Goal: Information Seeking & Learning: Understand process/instructions

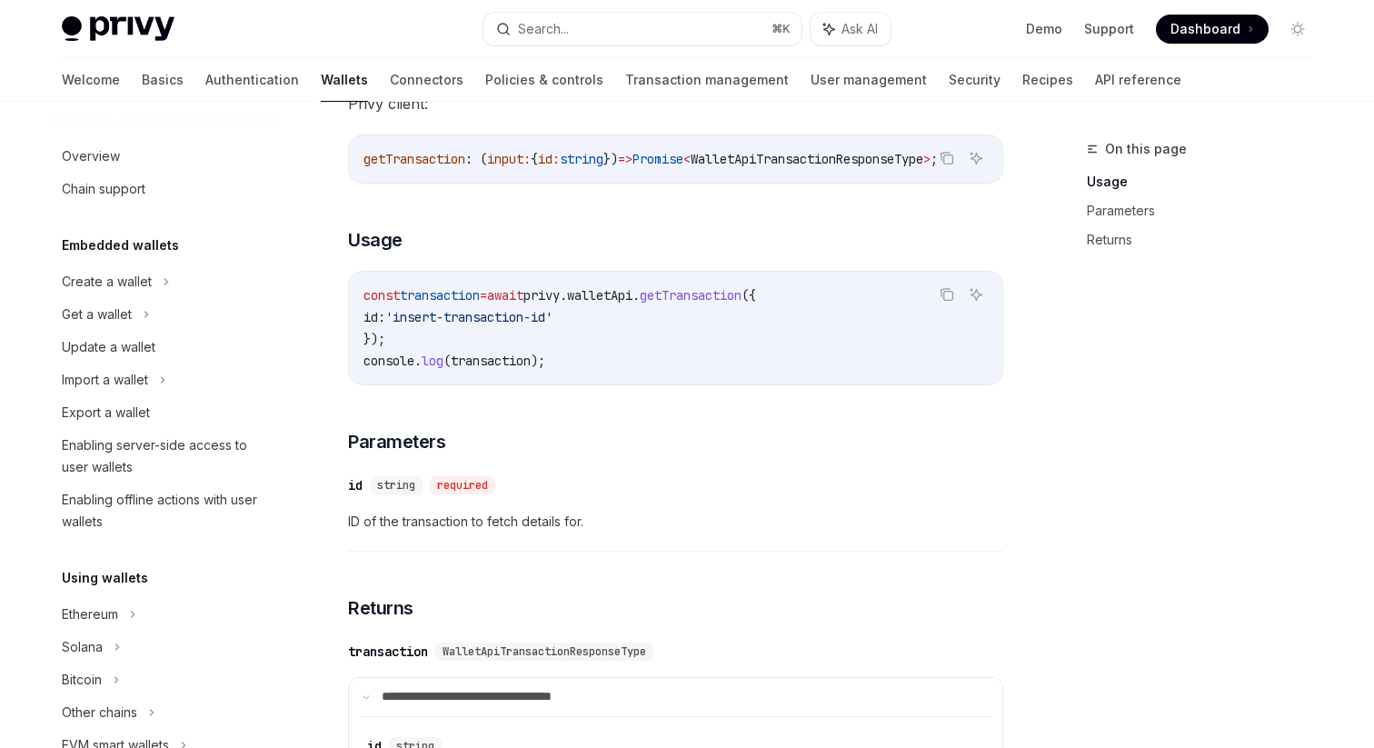
scroll to position [767, 0]
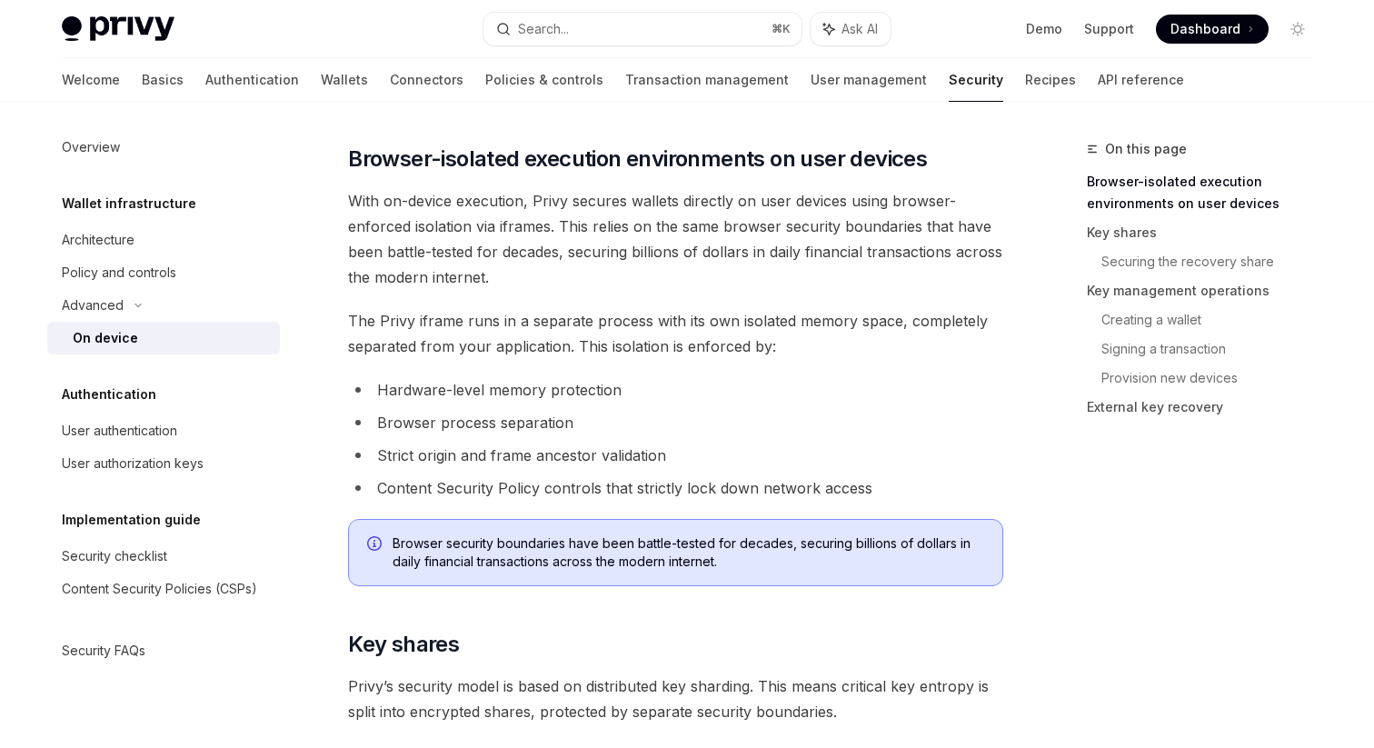
scroll to position [707, 0]
click at [205, 77] on link "Authentication" at bounding box center [252, 80] width 94 height 44
type textarea "*"
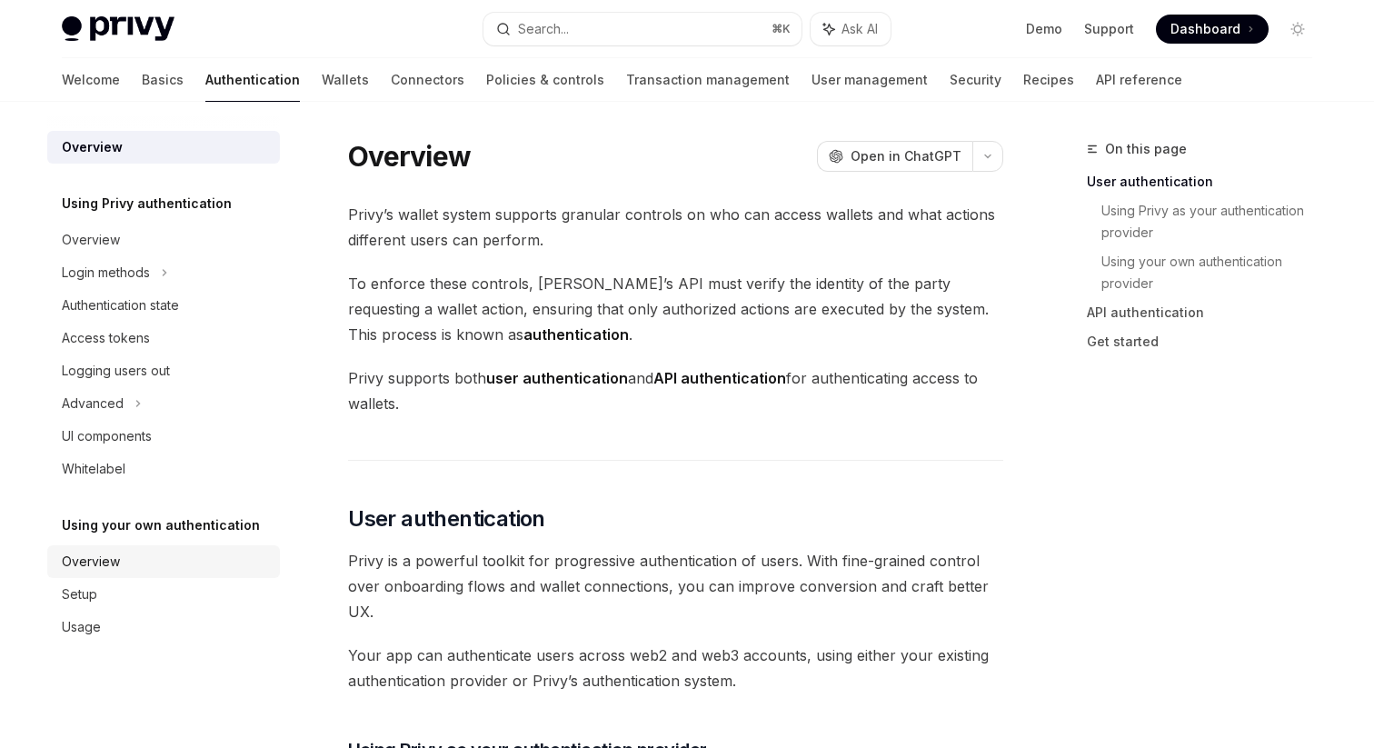
click at [104, 561] on div "Overview" at bounding box center [91, 562] width 58 height 22
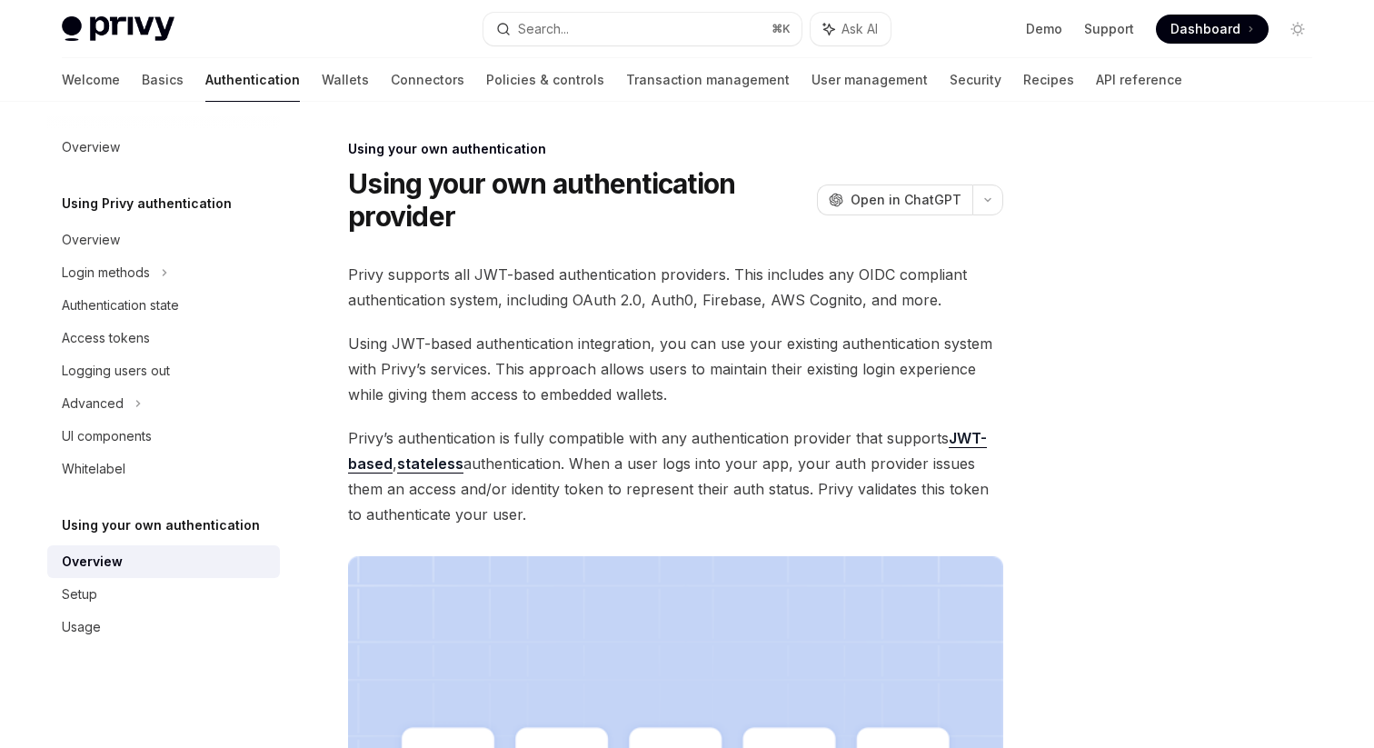
click at [972, 440] on link "JWT-based" at bounding box center [667, 451] width 639 height 45
click at [102, 593] on div "Setup" at bounding box center [165, 594] width 207 height 22
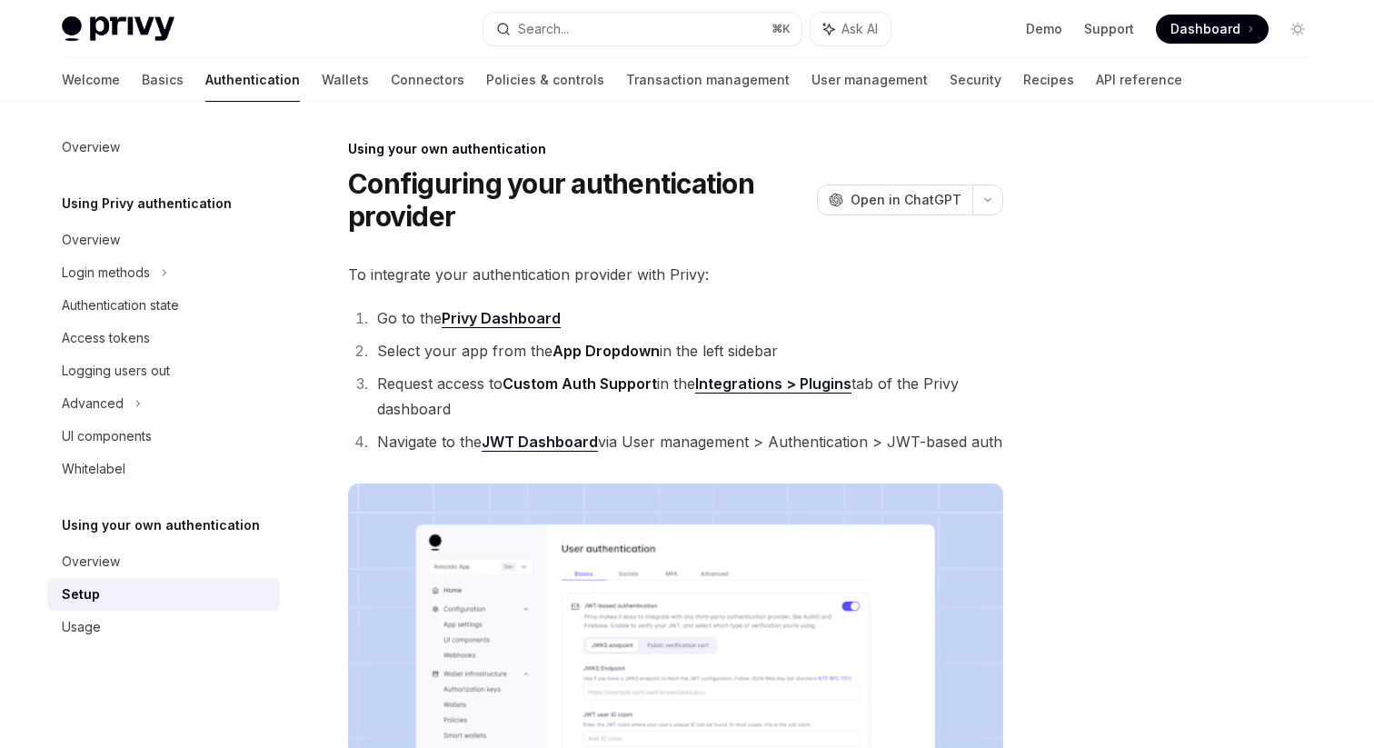
click at [429, 354] on li "Select your app from the App Dropdown in the left sidebar" at bounding box center [687, 350] width 631 height 25
click at [130, 565] on div "Overview" at bounding box center [165, 562] width 207 height 22
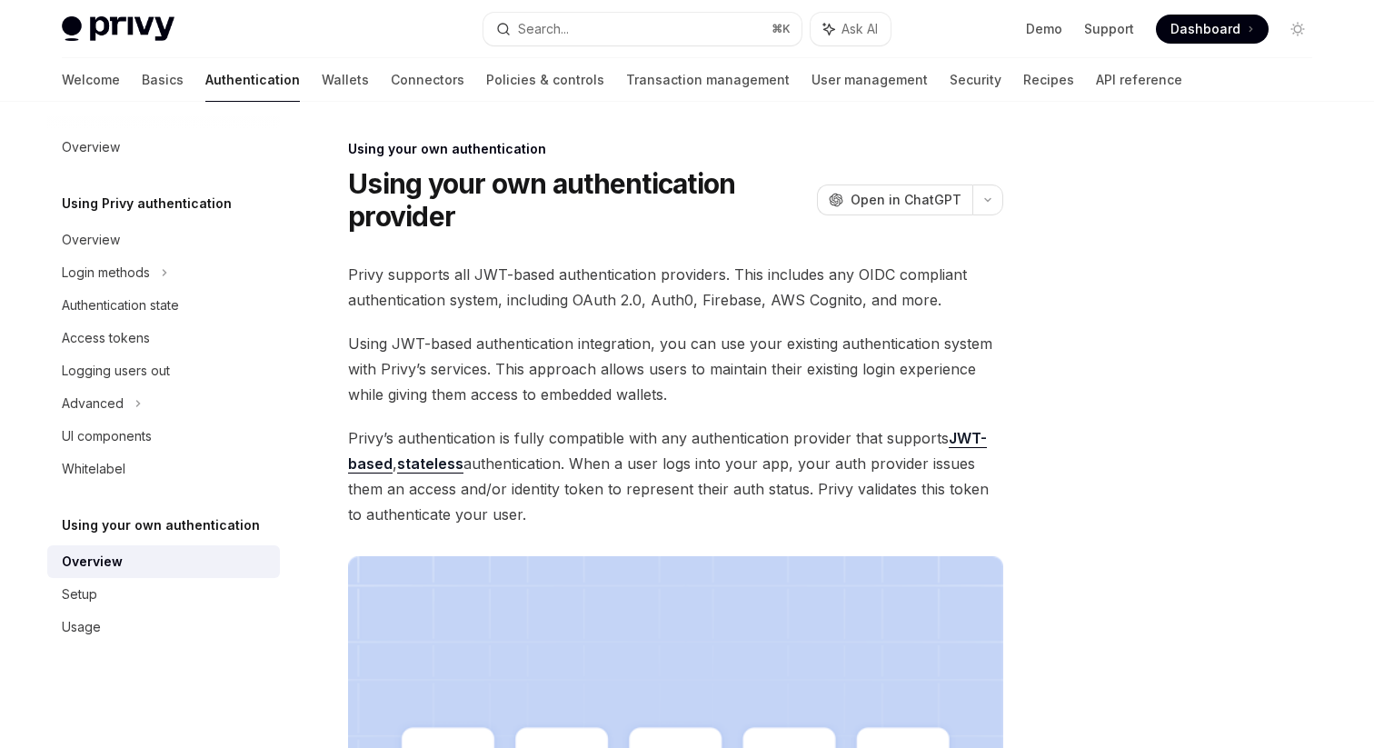
type textarea "*"
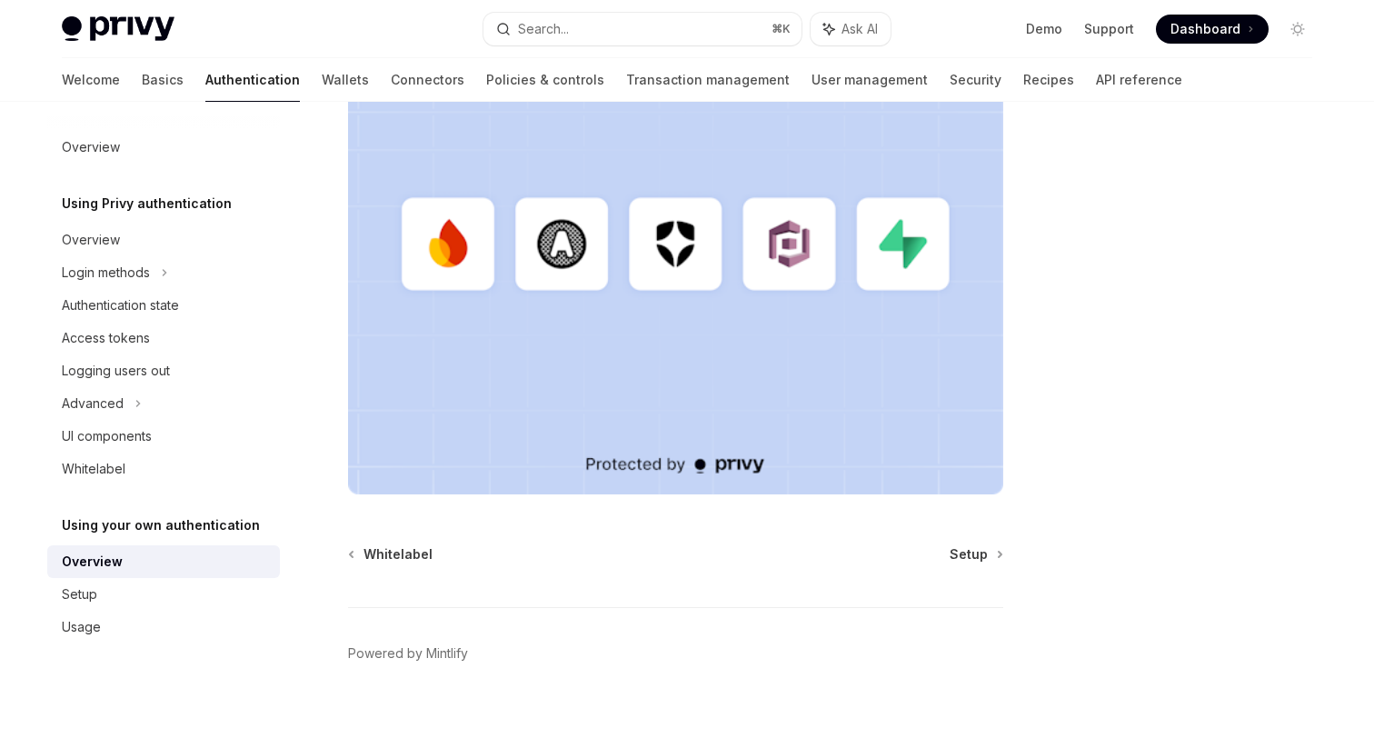
scroll to position [546, 0]
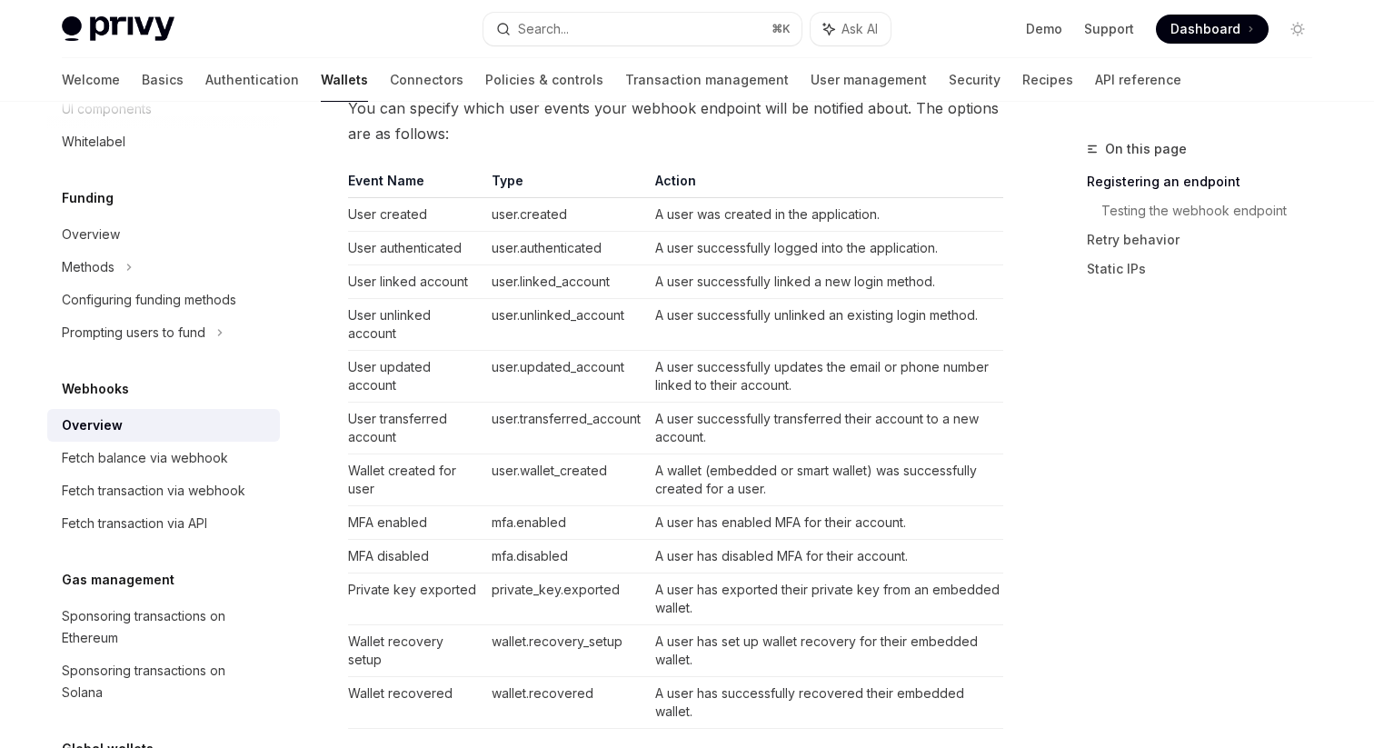
scroll to position [667, 0]
